Goal: Task Accomplishment & Management: Use online tool/utility

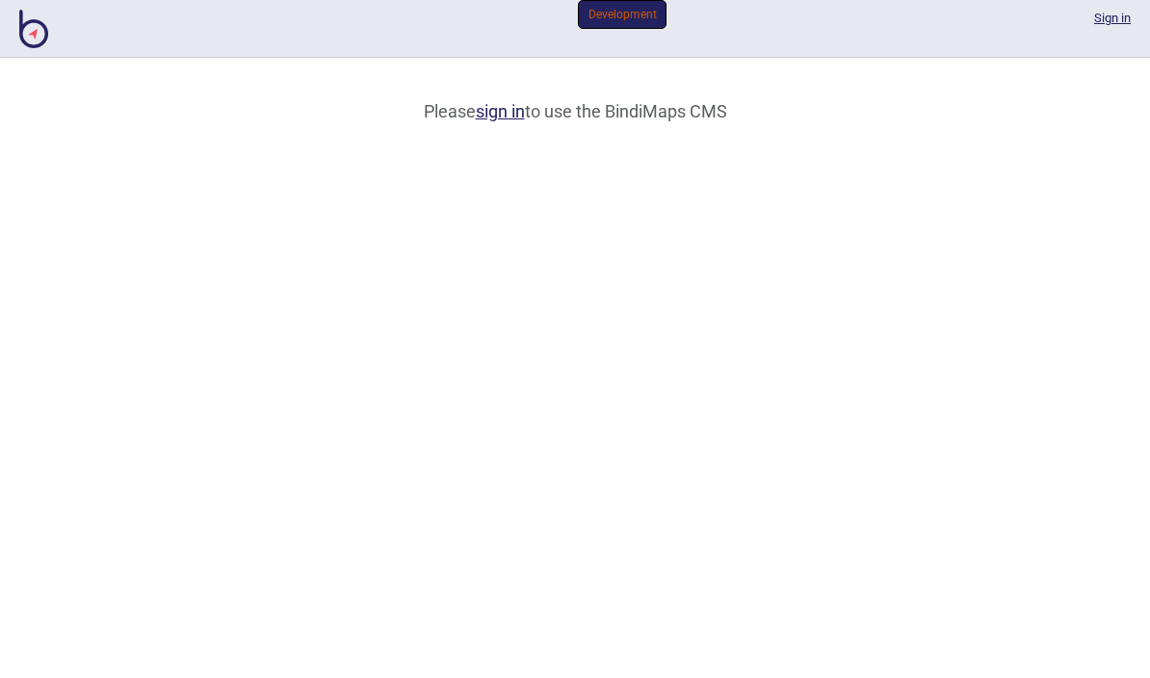
click at [501, 121] on link "sign in" at bounding box center [500, 111] width 49 height 20
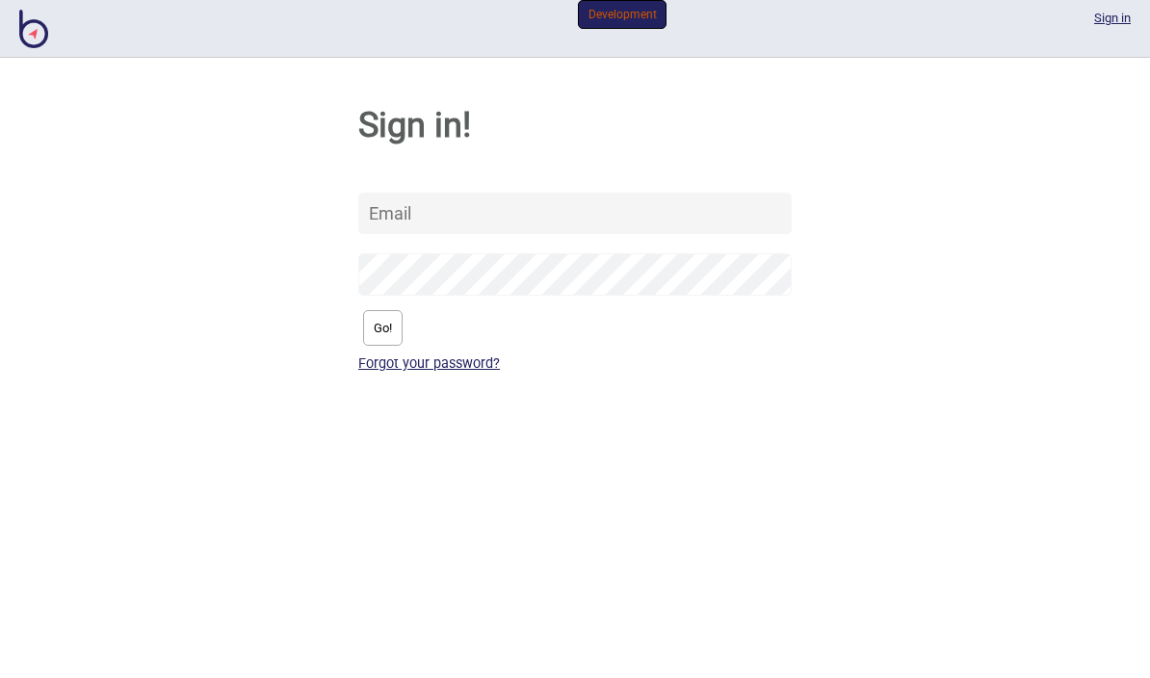
click at [468, 210] on input "text" at bounding box center [574, 213] width 433 height 41
type input "[PERSON_NAME][EMAIL_ADDRESS][DOMAIN_NAME]"
click at [394, 332] on button "Go!" at bounding box center [382, 328] width 39 height 36
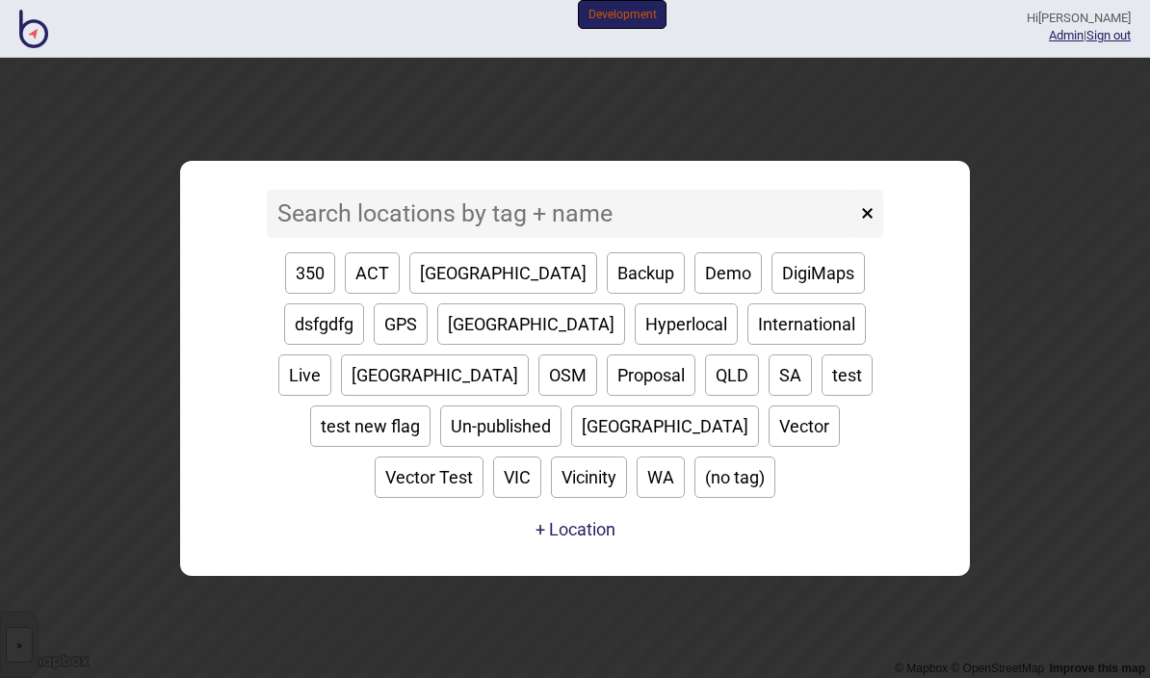
click at [1050, 42] on link "Admin" at bounding box center [1065, 35] width 35 height 14
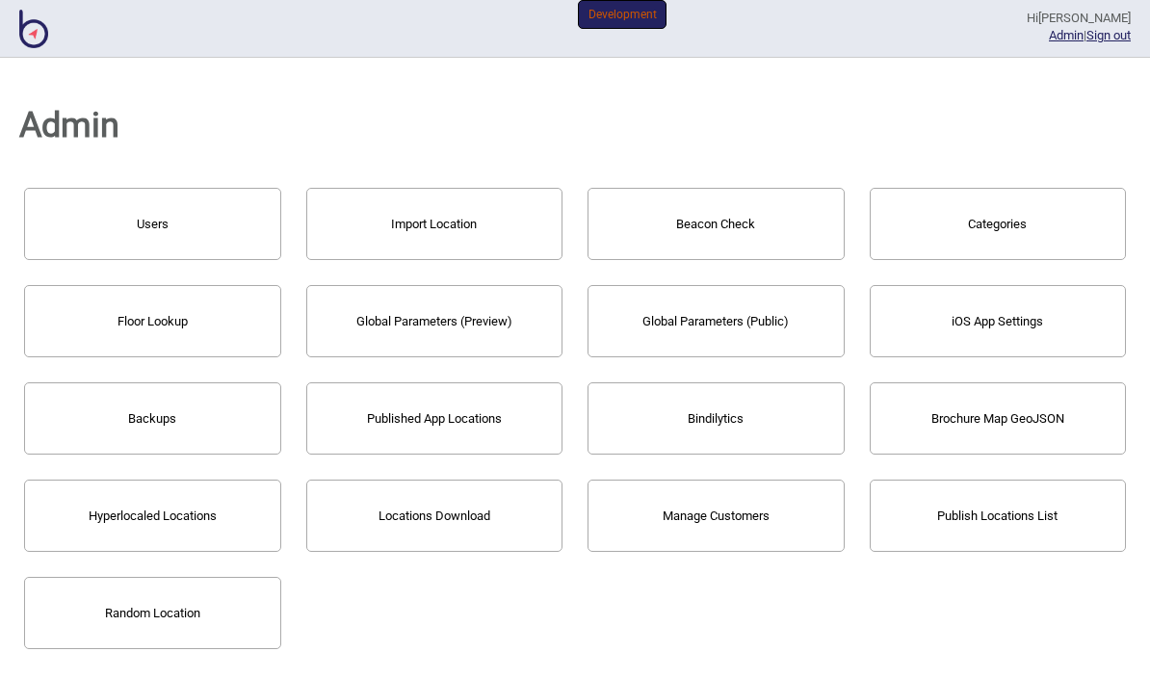
click at [417, 249] on button "Import Location" at bounding box center [434, 224] width 257 height 72
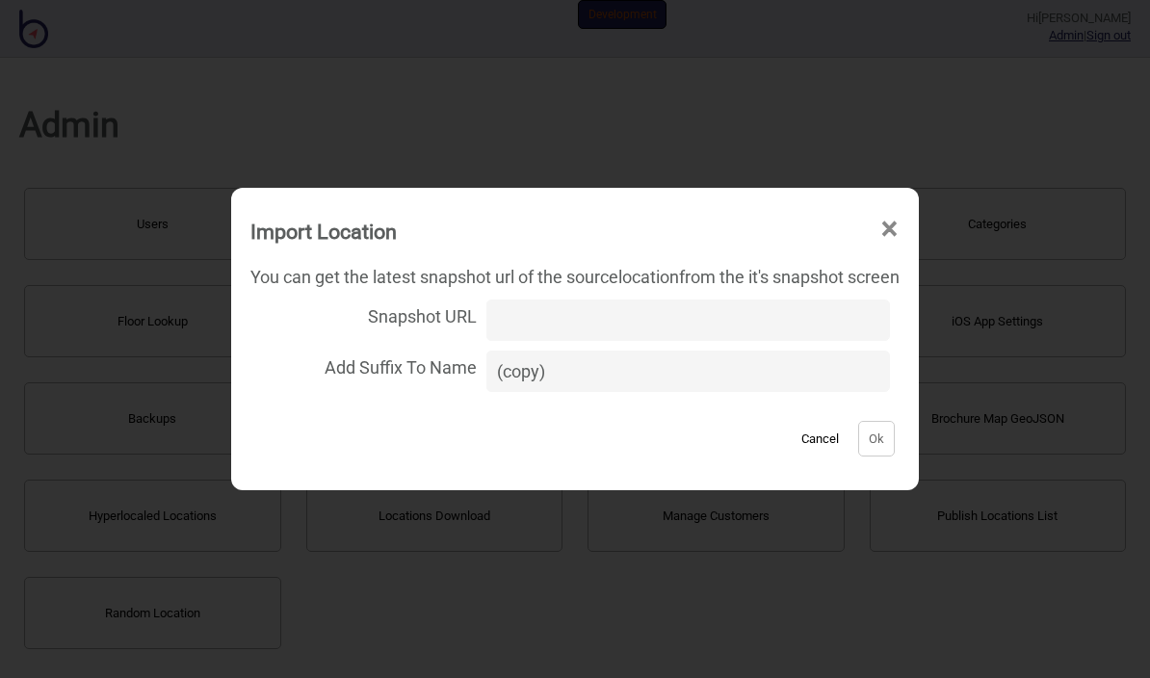
click at [534, 321] on input "Snapshot URL" at bounding box center [687, 319] width 403 height 41
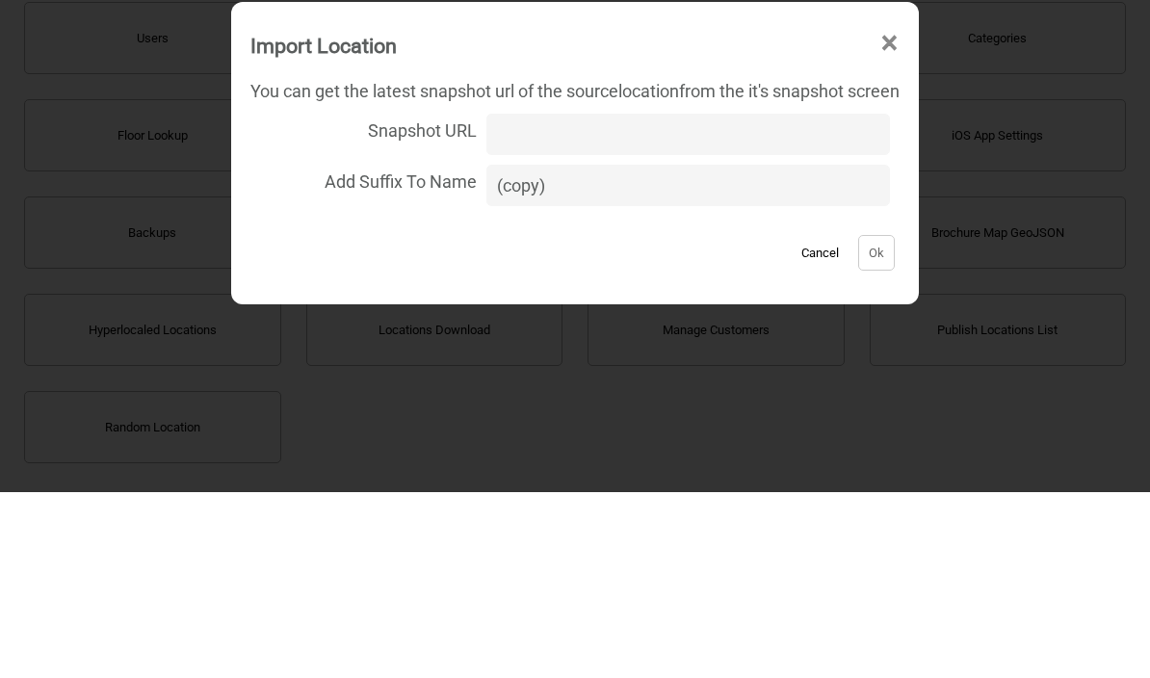
click at [504, 299] on input "Snapshot URL" at bounding box center [687, 319] width 403 height 41
paste input "[URL][DOMAIN_NAME][DOMAIN_NAME]"
type input "[URL][DOMAIN_NAME][DOMAIN_NAME]"
click at [880, 421] on button "Ok" at bounding box center [876, 439] width 37 height 36
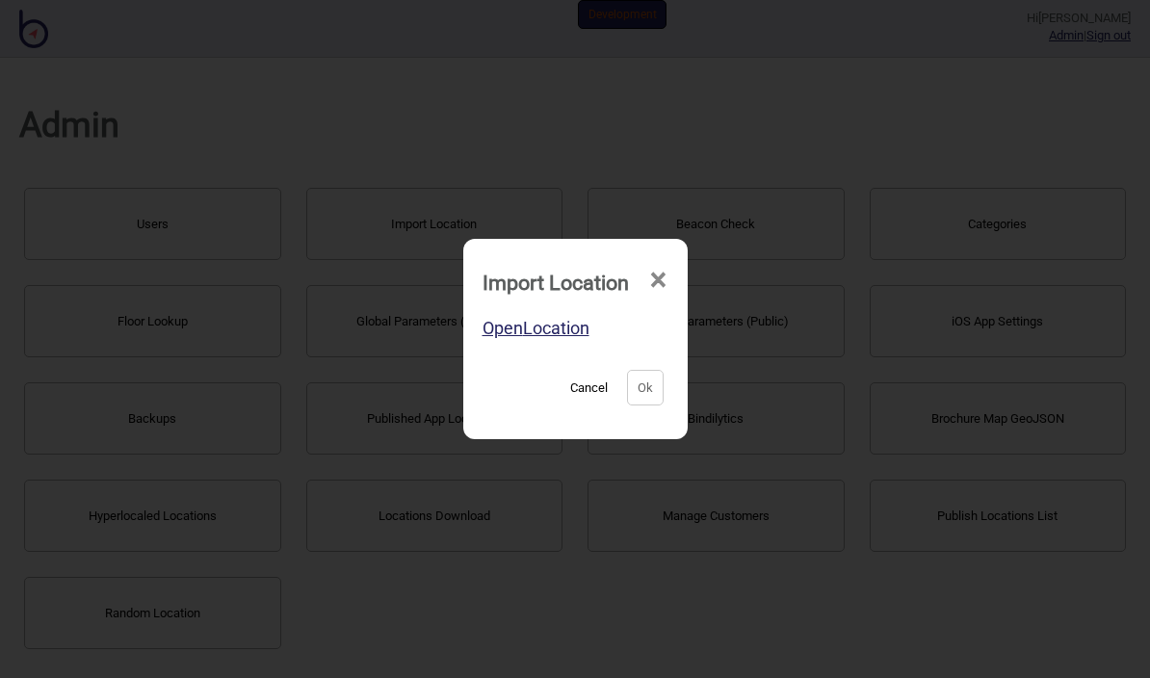
click at [668, 265] on span "×" at bounding box center [658, 280] width 20 height 64
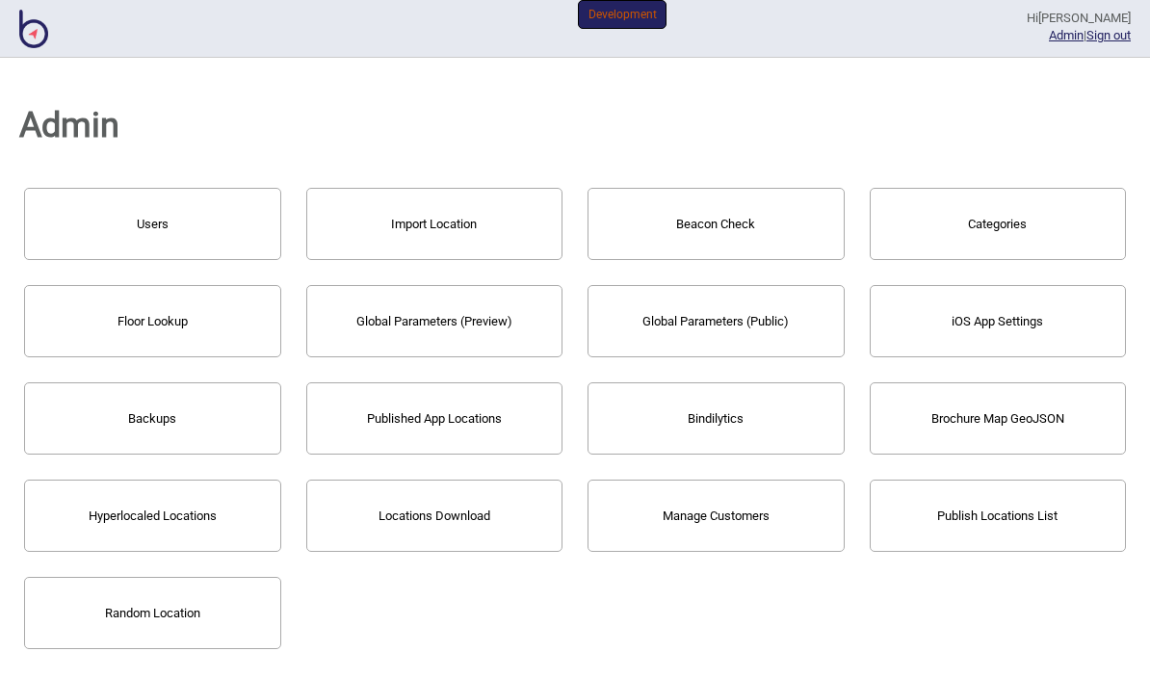
click at [25, 19] on img at bounding box center [33, 29] width 29 height 39
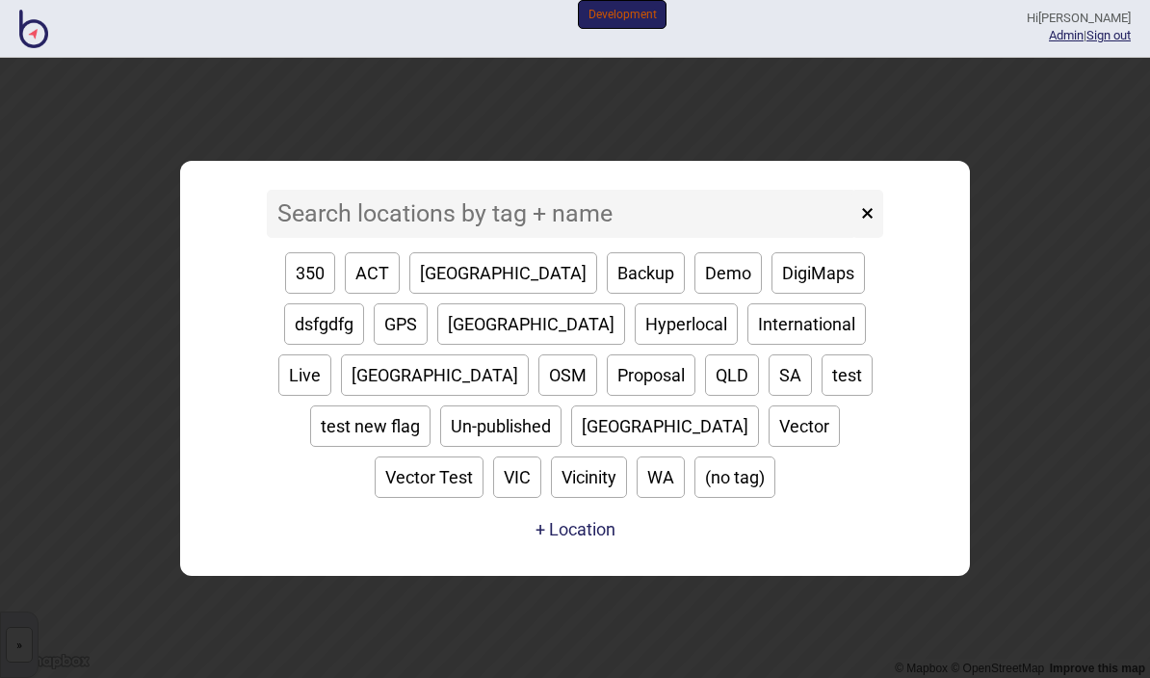
click at [361, 230] on input at bounding box center [561, 214] width 589 height 48
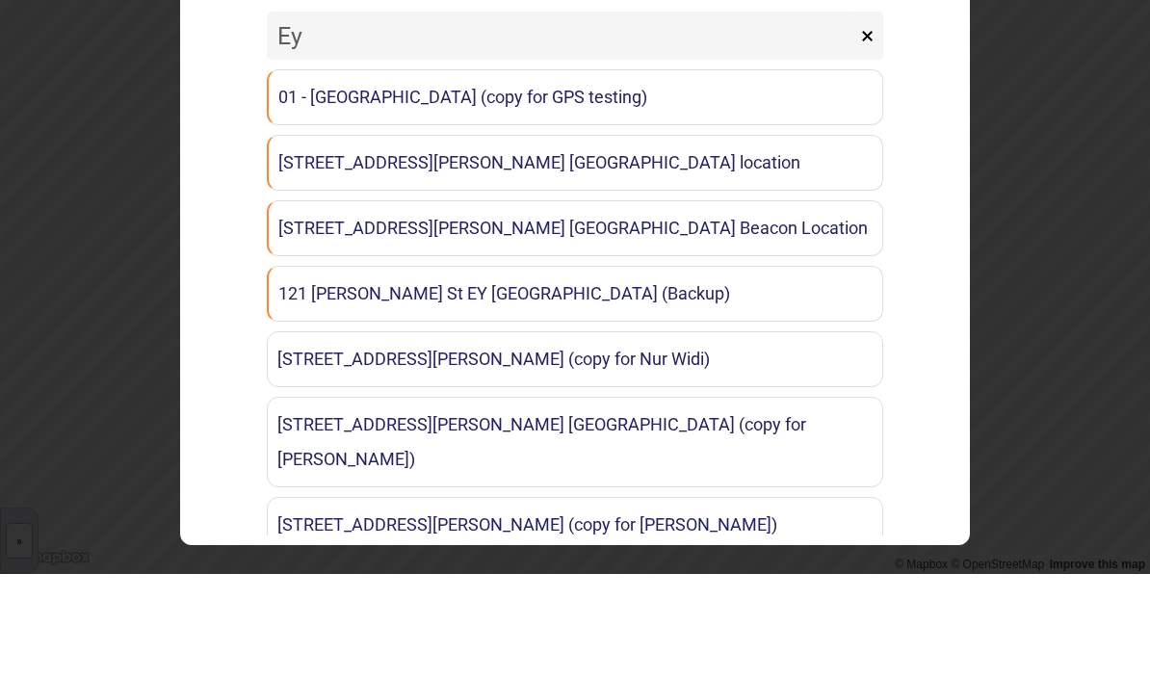
type input "Ey c"
